Goal: Navigation & Orientation: Find specific page/section

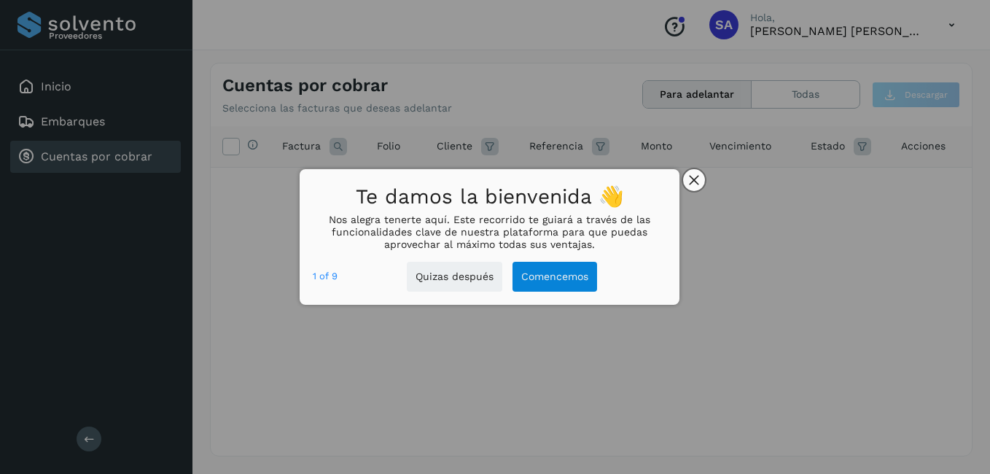
click at [692, 179] on icon "close," at bounding box center [693, 180] width 9 height 9
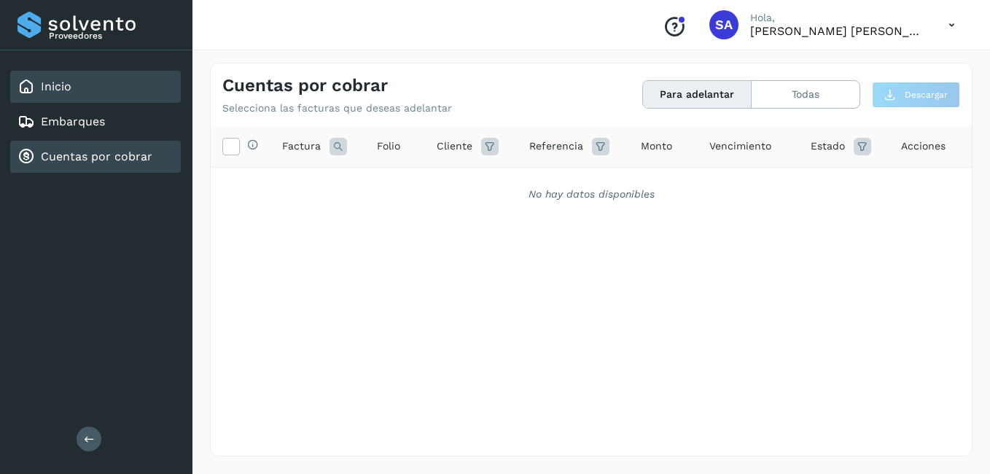
click at [57, 85] on link "Inicio" at bounding box center [56, 86] width 31 height 14
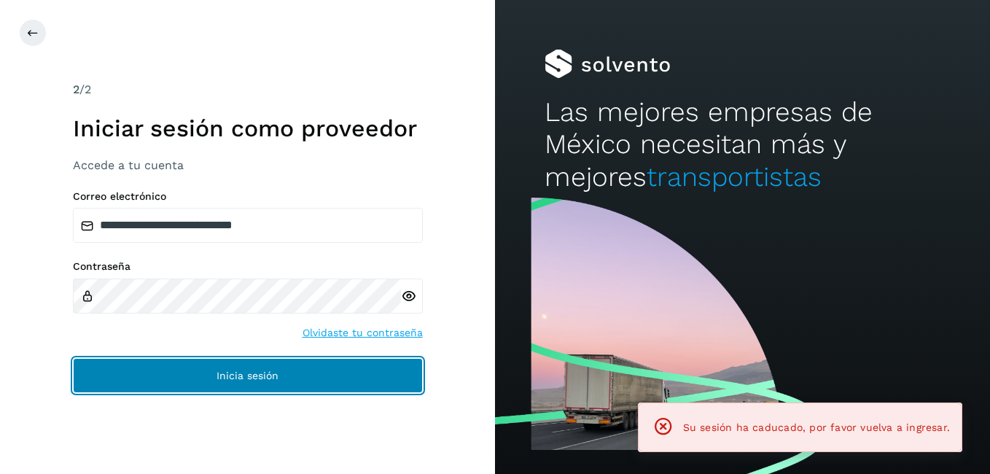
click at [212, 372] on button "Inicia sesión" at bounding box center [248, 375] width 350 height 35
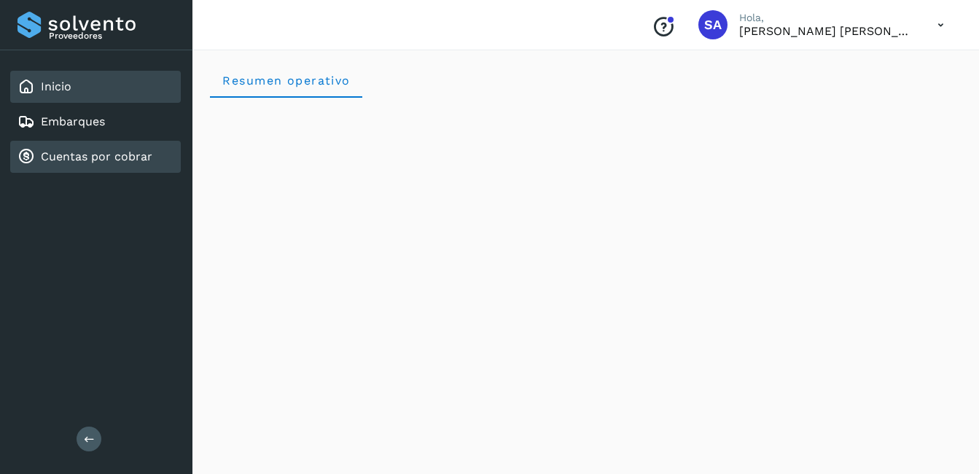
click at [82, 160] on link "Cuentas por cobrar" at bounding box center [96, 156] width 111 height 14
